Goal: Task Accomplishment & Management: Use online tool/utility

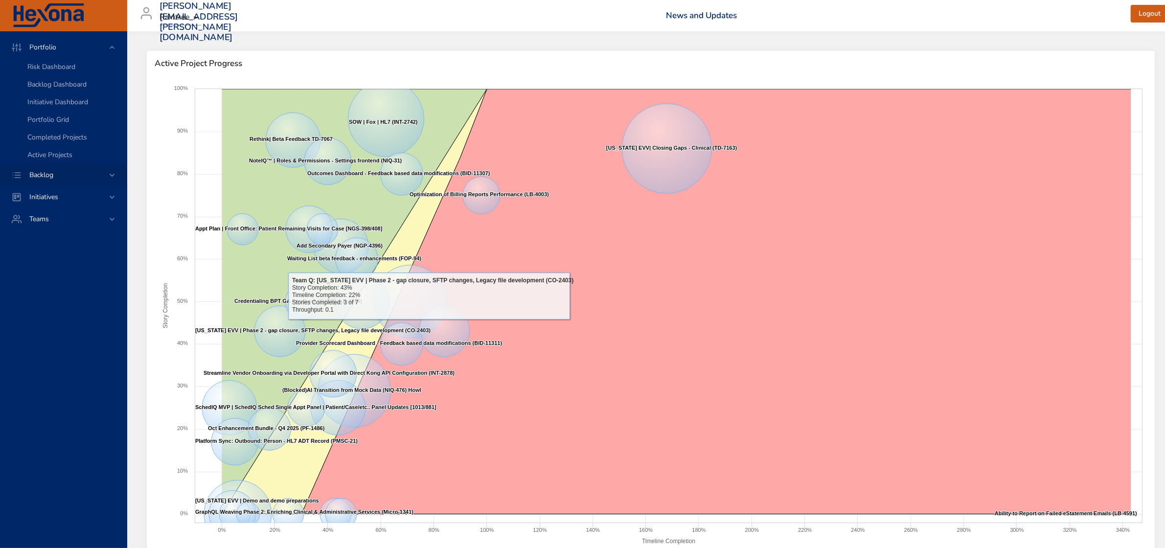
click at [112, 176] on icon at bounding box center [112, 175] width 5 height 3
click at [60, 87] on span "Backlog Details" at bounding box center [50, 88] width 47 height 9
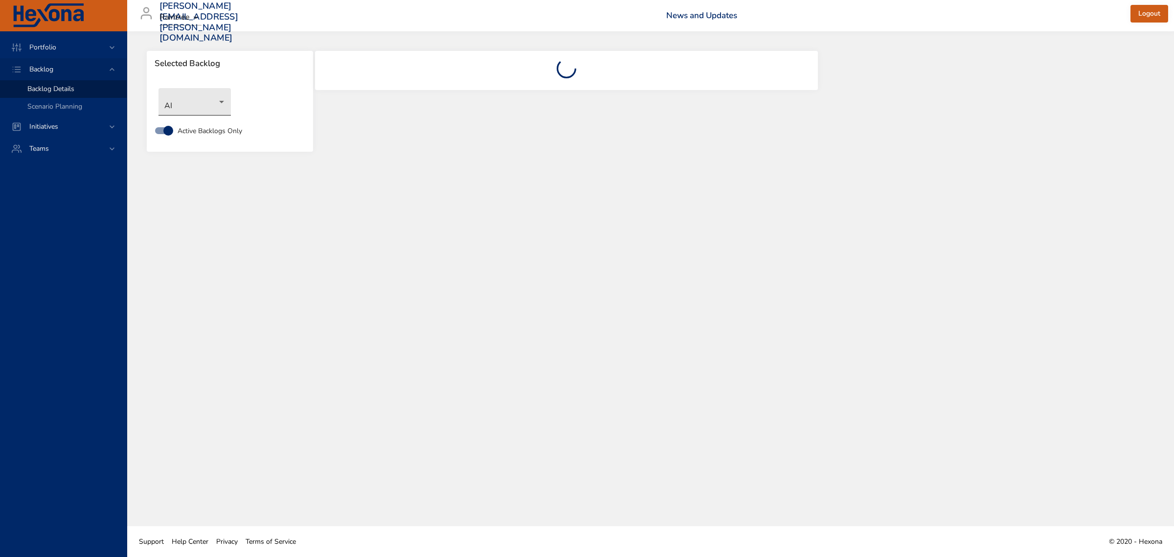
click at [209, 100] on body "Portfolio Backlog Backlog Details Scenario Planning Initiatives Teams [PERSON_N…" at bounding box center [587, 278] width 1174 height 557
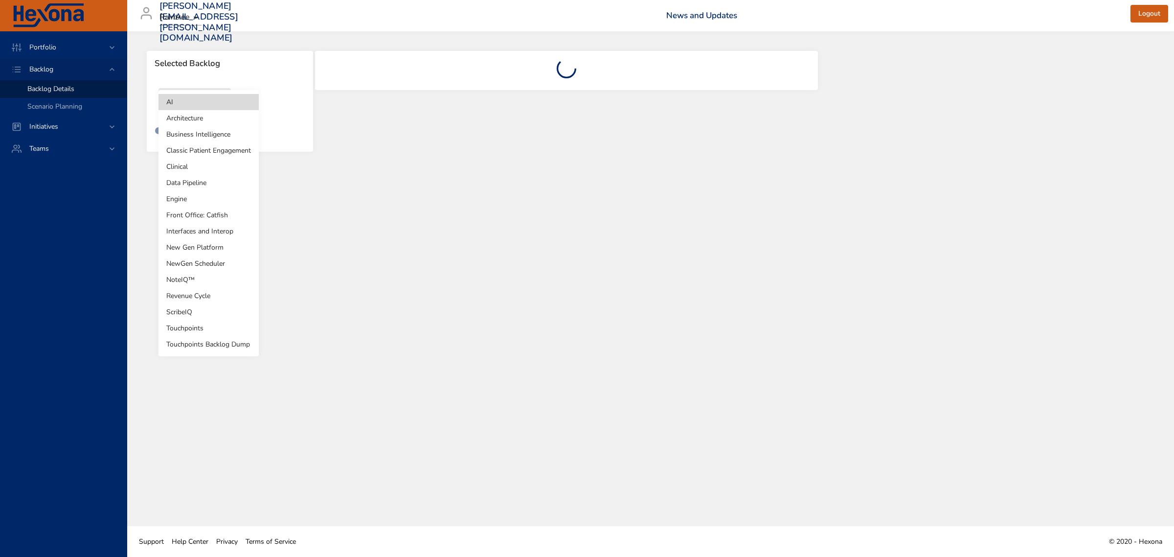
click at [208, 295] on li "Revenue Cycle" at bounding box center [208, 296] width 100 height 16
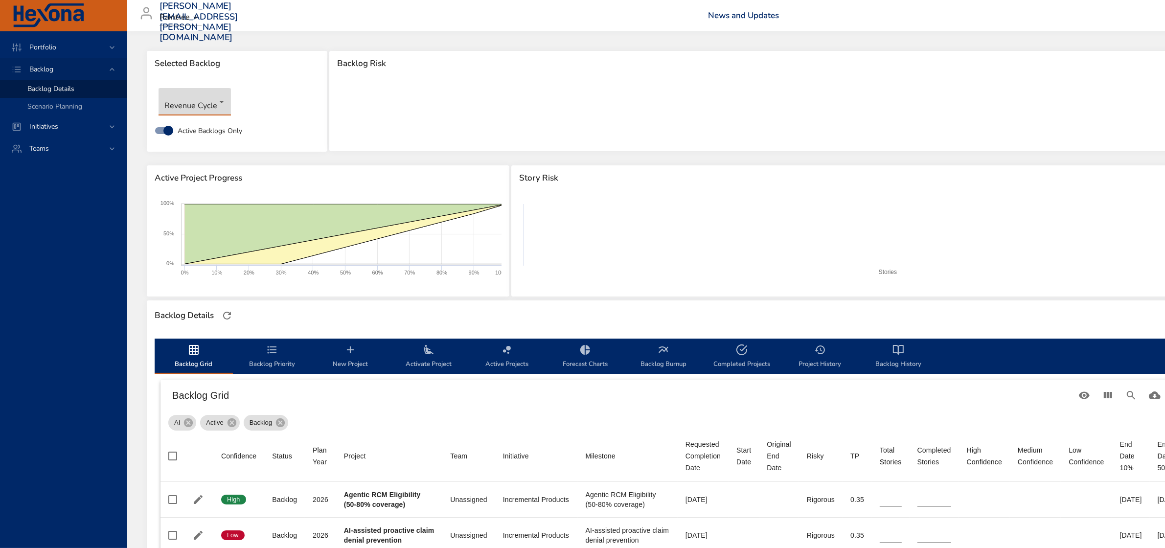
type input "*"
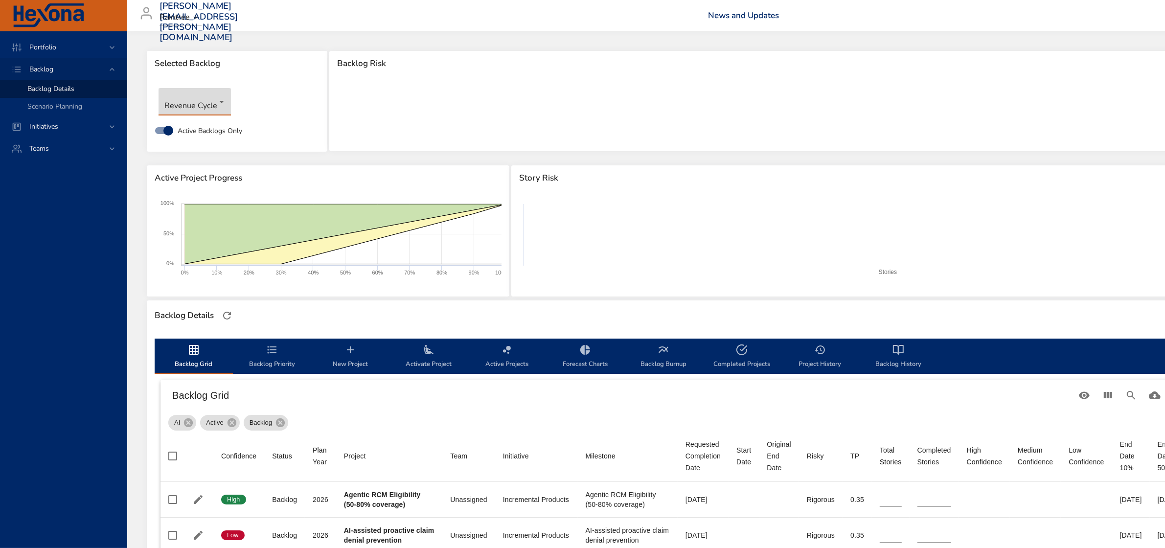
type input "*"
type input "**"
type input "*"
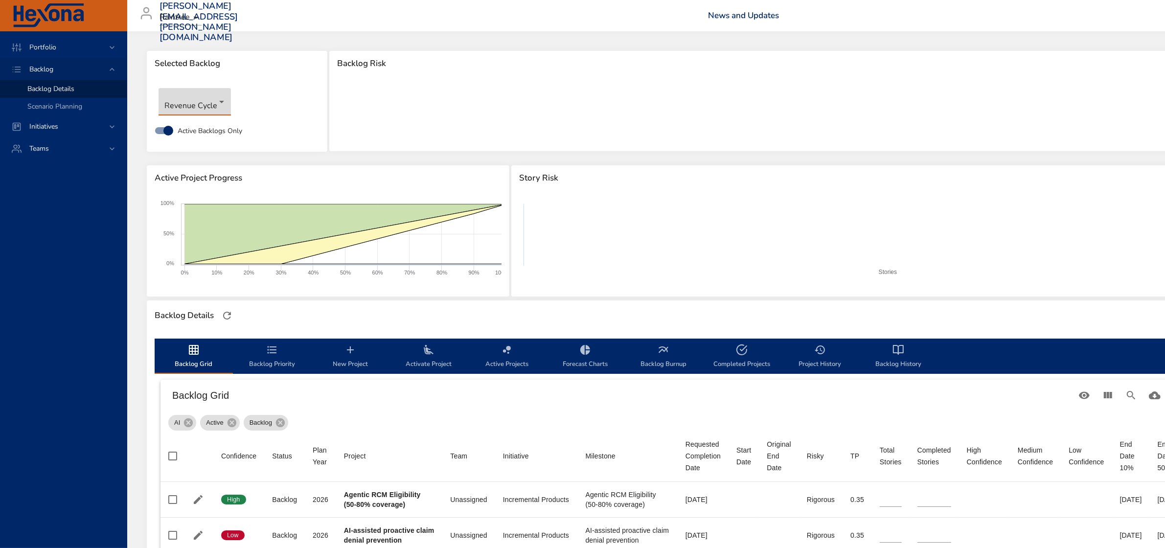
type input "*"
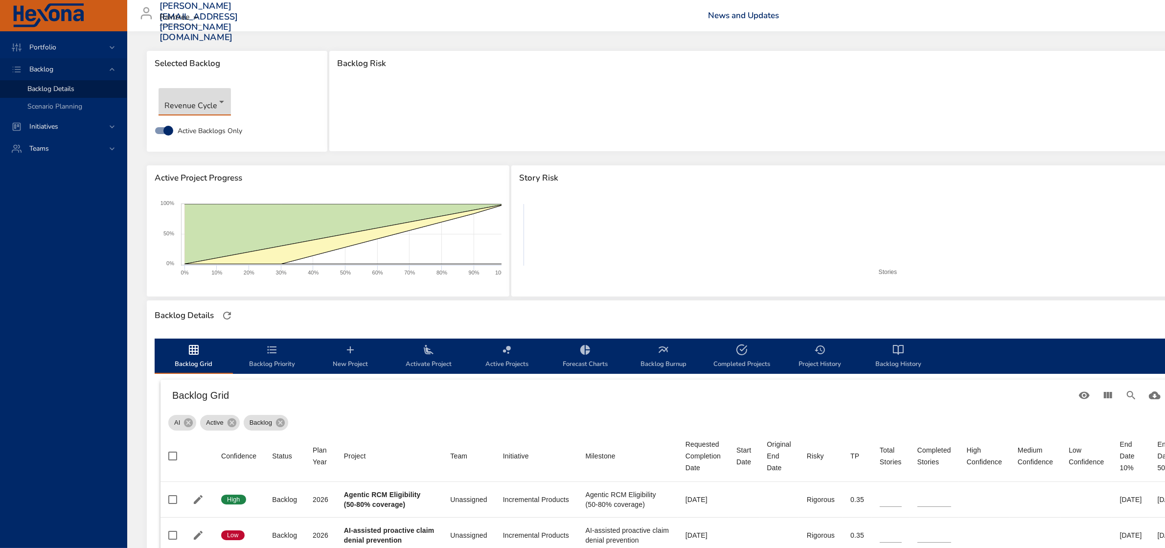
type input "*"
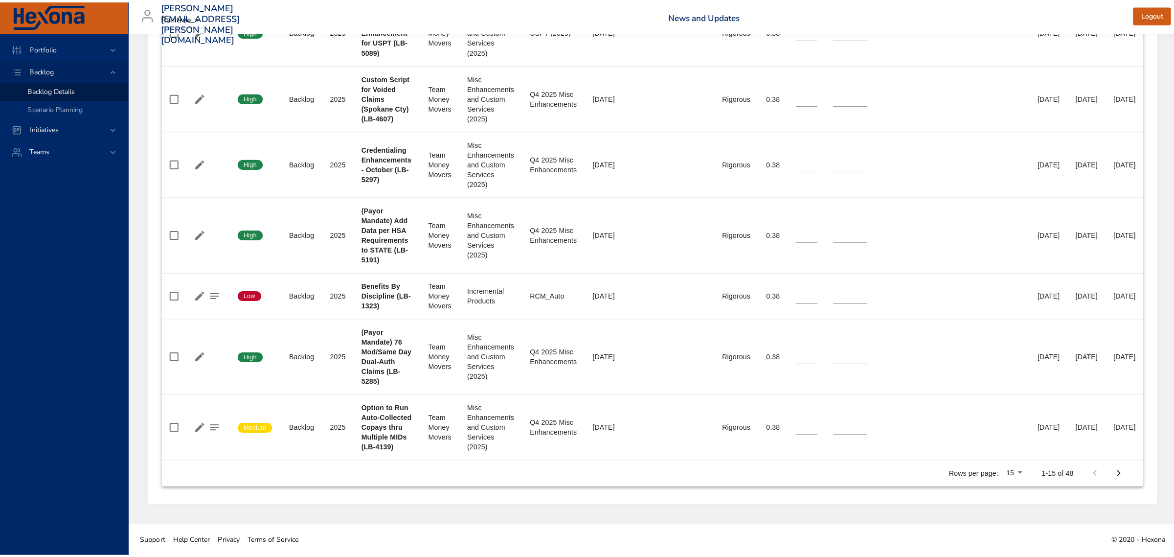
scroll to position [1007, 0]
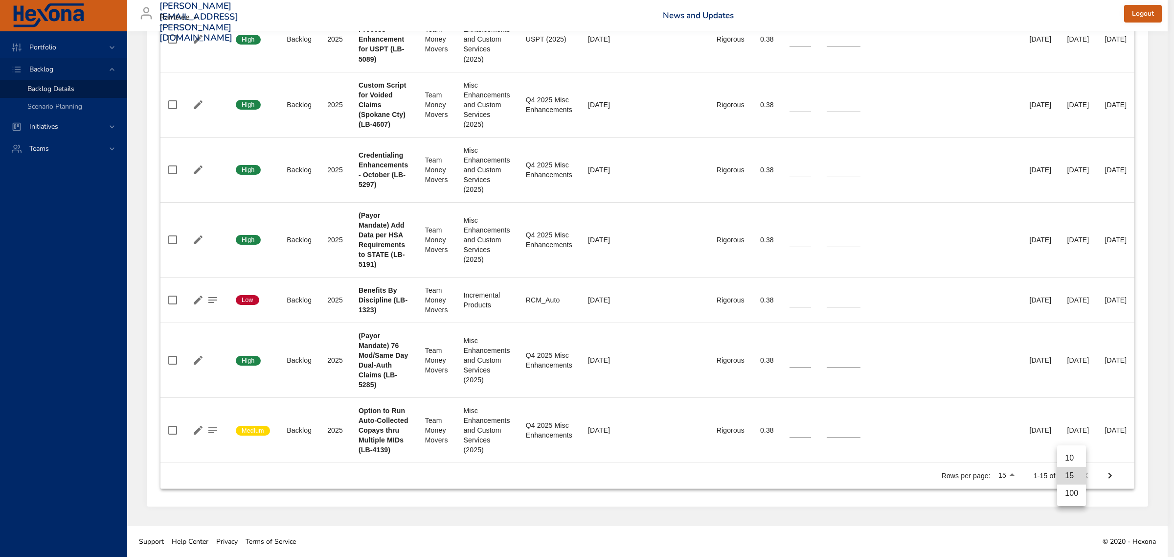
click at [1077, 496] on li "100" at bounding box center [1071, 493] width 29 height 18
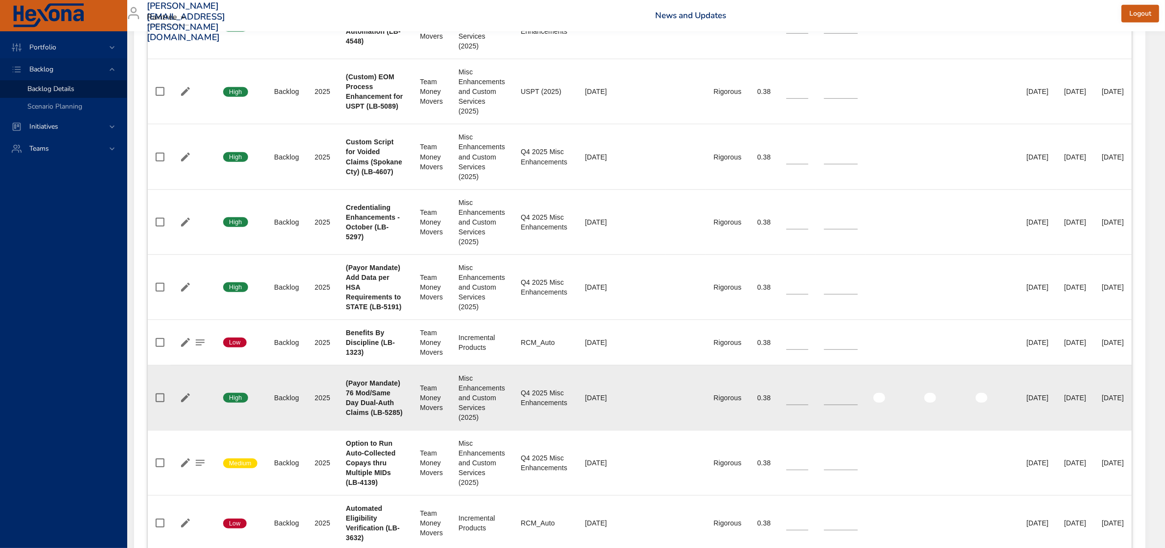
scroll to position [994, 68]
